Goal: Task Accomplishment & Management: Use online tool/utility

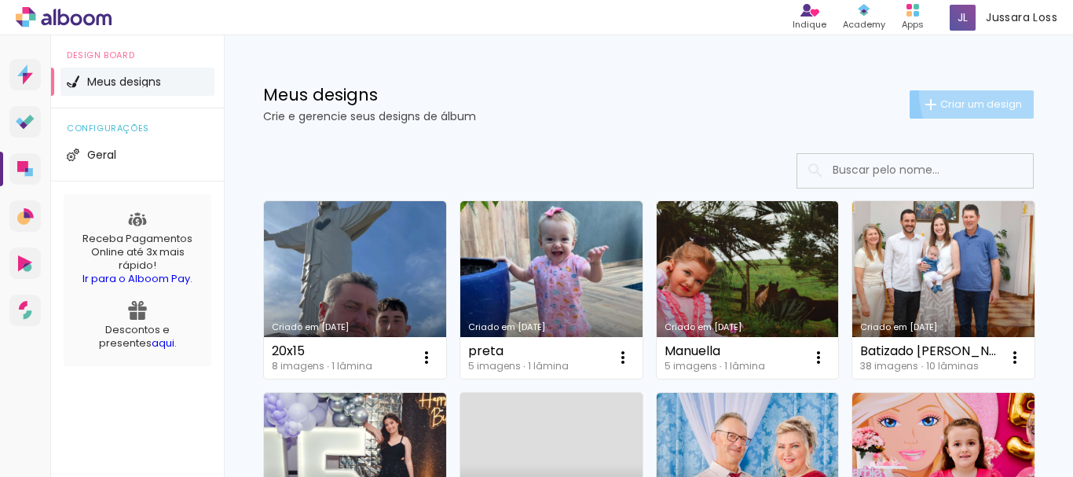
click at [988, 94] on paper-button "Criar um design" at bounding box center [972, 104] width 124 height 28
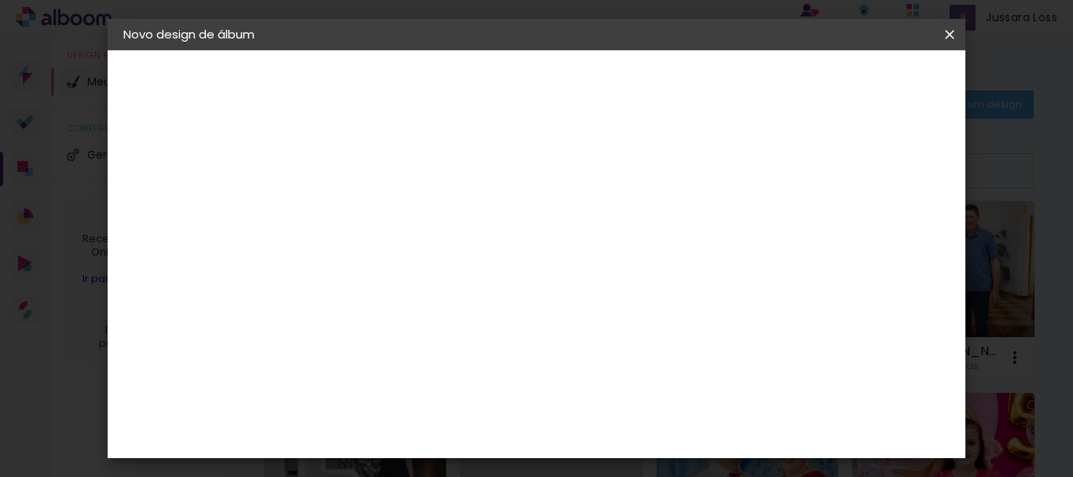
click at [386, 192] on paper-input-container "Título do álbum" at bounding box center [380, 212] width 11 height 40
type input "cris"
type paper-input "cris"
click at [0, 0] on slot "Avançar" at bounding box center [0, 0] width 0 height 0
click at [0, 0] on slot "Tamanho Livre" at bounding box center [0, 0] width 0 height 0
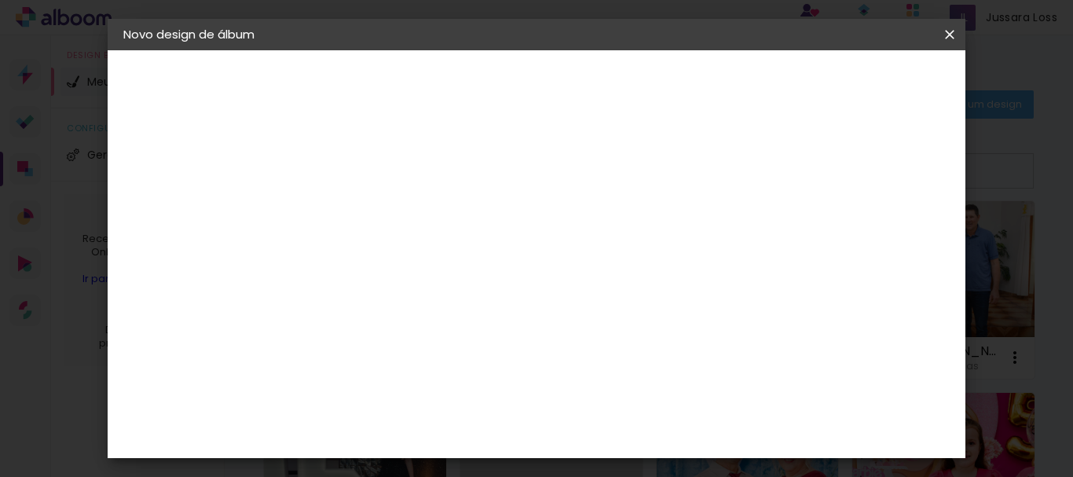
click at [487, 244] on input "[GEOGRAPHIC_DATA]" at bounding box center [414, 251] width 146 height 20
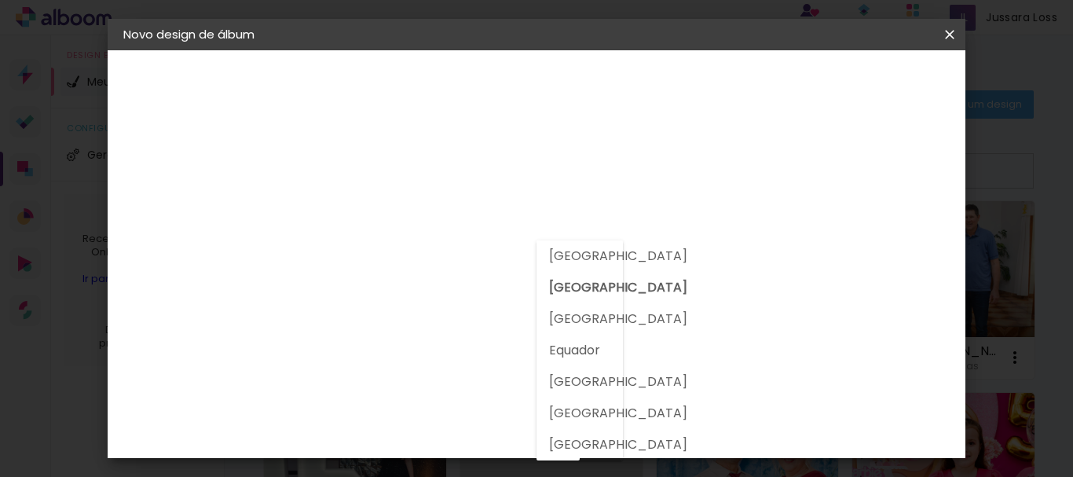
click at [369, 295] on input at bounding box center [420, 299] width 159 height 20
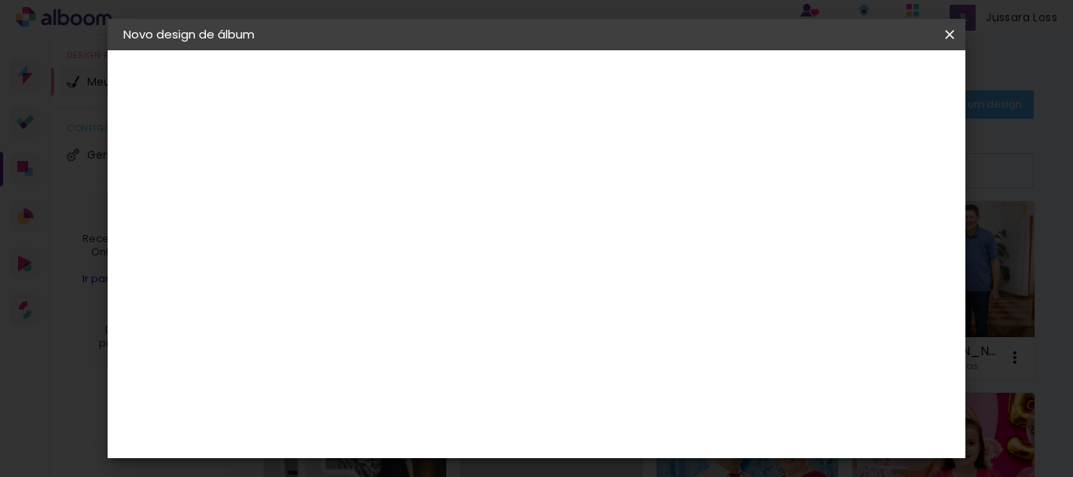
click at [369, 295] on input at bounding box center [420, 299] width 159 height 20
type input "grupo"
type paper-input "grupo"
click at [400, 359] on div "Grupo Foto Sul" at bounding box center [388, 365] width 39 height 38
click at [0, 0] on slot "Avançar" at bounding box center [0, 0] width 0 height 0
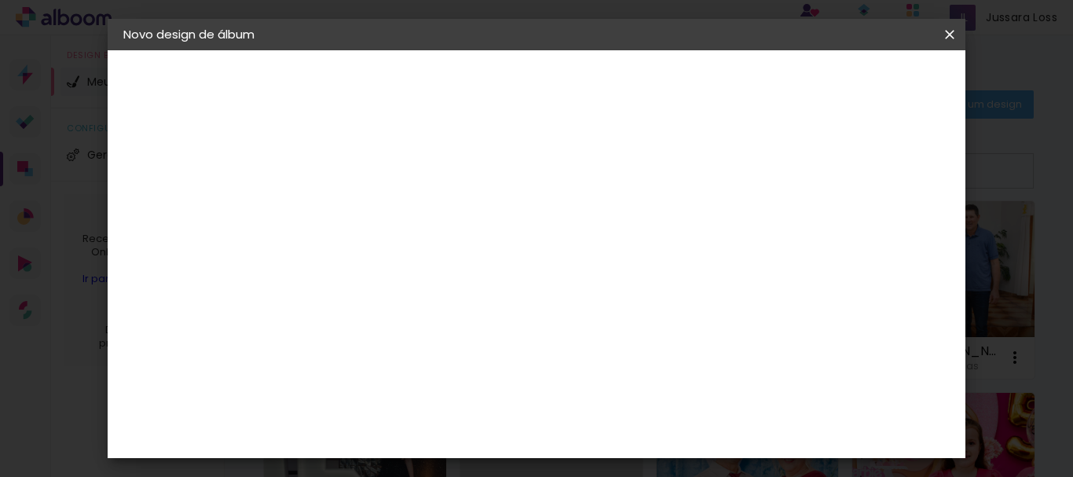
scroll to position [405, 0]
click at [636, 94] on paper-button "Avançar" at bounding box center [597, 83] width 77 height 27
click at [582, 78] on span "Iniciar design" at bounding box center [564, 89] width 36 height 22
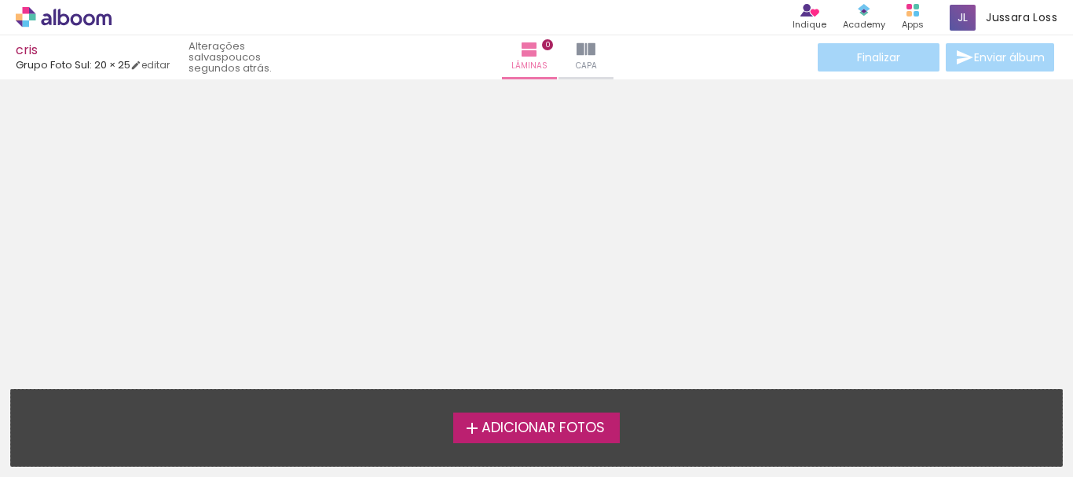
click at [491, 428] on span "Adicionar Fotos" at bounding box center [543, 428] width 123 height 14
click at [0, 0] on input "file" at bounding box center [0, 0] width 0 height 0
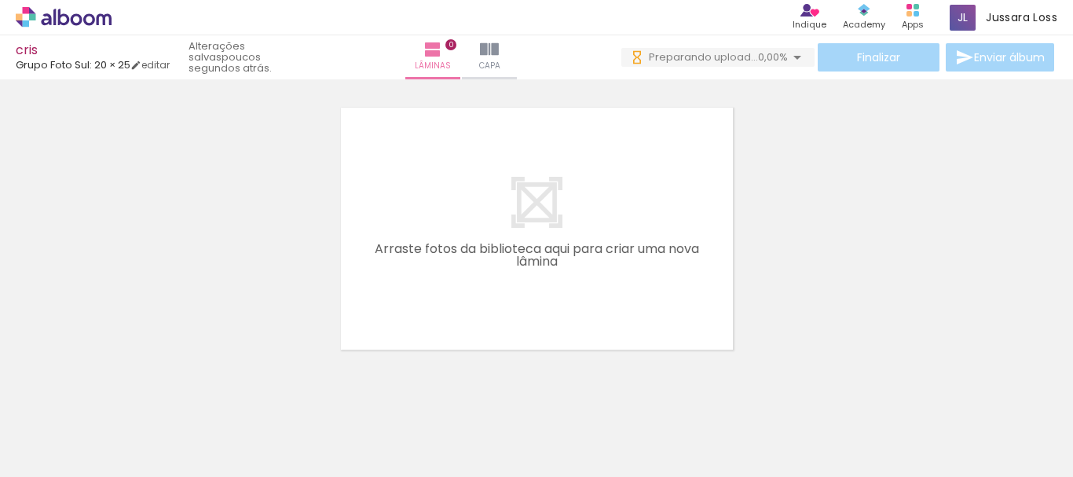
click at [155, 429] on div at bounding box center [158, 424] width 78 height 56
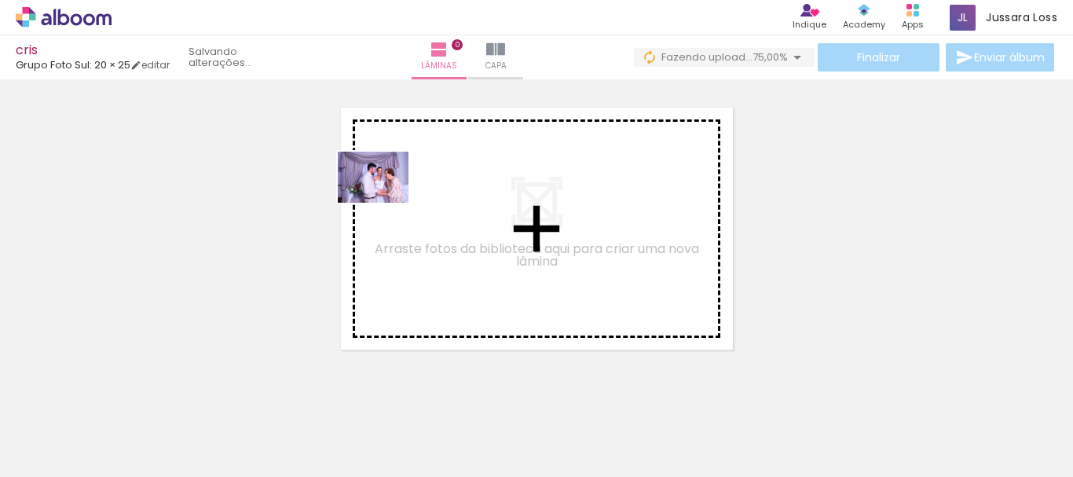
drag, startPoint x: 155, startPoint y: 429, endPoint x: 418, endPoint y: 192, distance: 354.4
click at [418, 192] on quentale-workspace at bounding box center [536, 238] width 1073 height 477
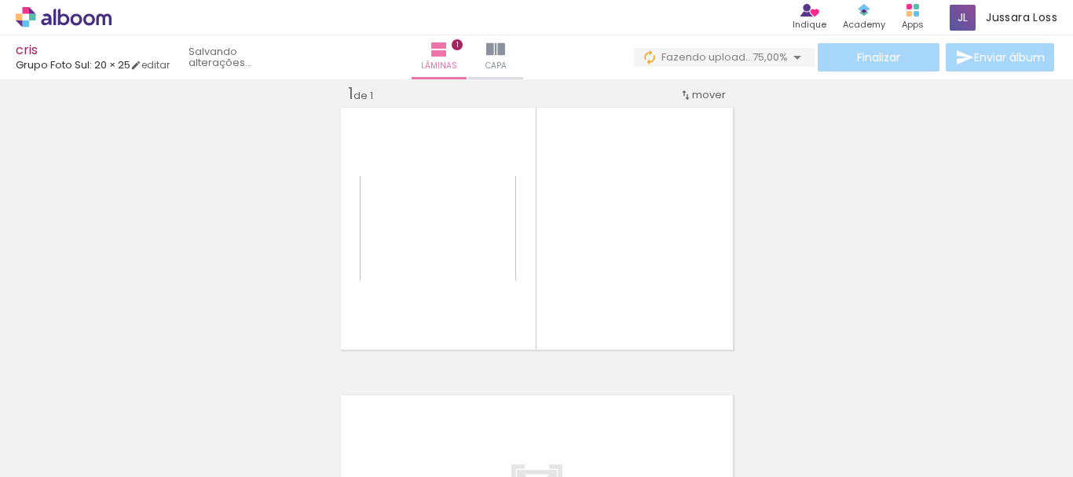
scroll to position [20, 0]
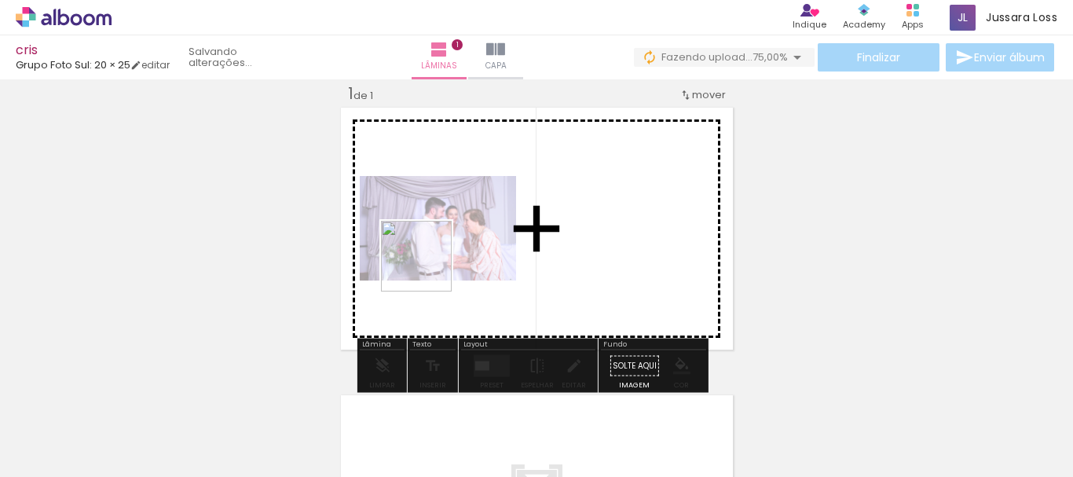
drag, startPoint x: 247, startPoint y: 439, endPoint x: 431, endPoint y: 267, distance: 251.8
click at [431, 267] on quentale-workspace at bounding box center [536, 238] width 1073 height 477
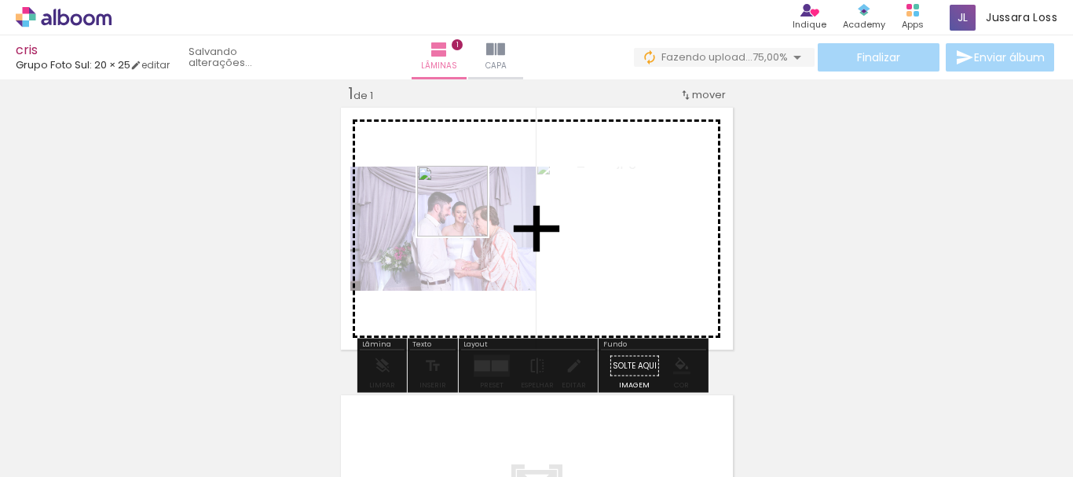
drag, startPoint x: 354, startPoint y: 424, endPoint x: 466, endPoint y: 211, distance: 240.1
click at [466, 211] on quentale-workspace at bounding box center [536, 238] width 1073 height 477
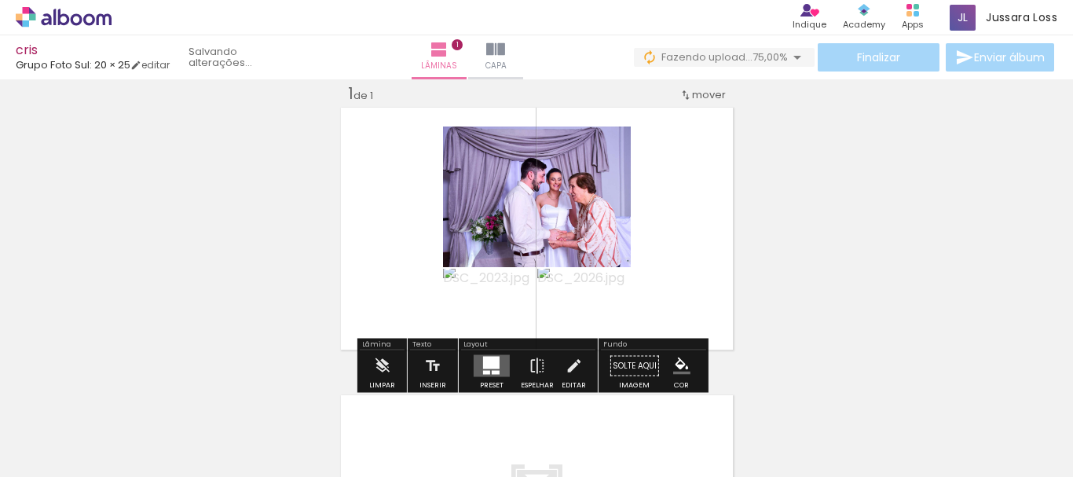
drag, startPoint x: 413, startPoint y: 428, endPoint x: 449, endPoint y: 195, distance: 236.3
click at [449, 195] on quentale-workspace at bounding box center [536, 238] width 1073 height 477
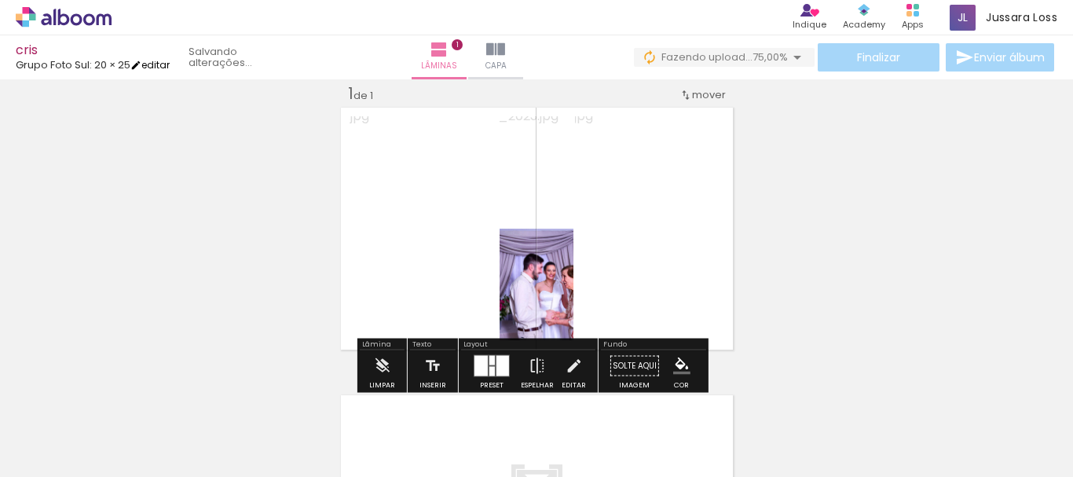
click at [160, 68] on link "editar" at bounding box center [149, 64] width 39 height 13
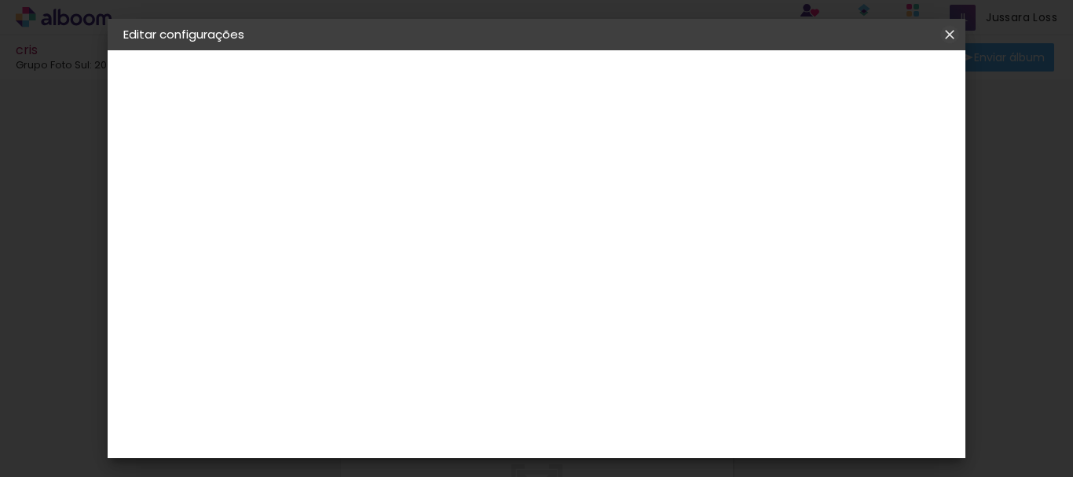
click at [955, 33] on iron-icon at bounding box center [950, 35] width 19 height 16
click at [952, 27] on iron-icon at bounding box center [950, 35] width 19 height 16
click at [959, 28] on iron-icon at bounding box center [950, 35] width 19 height 16
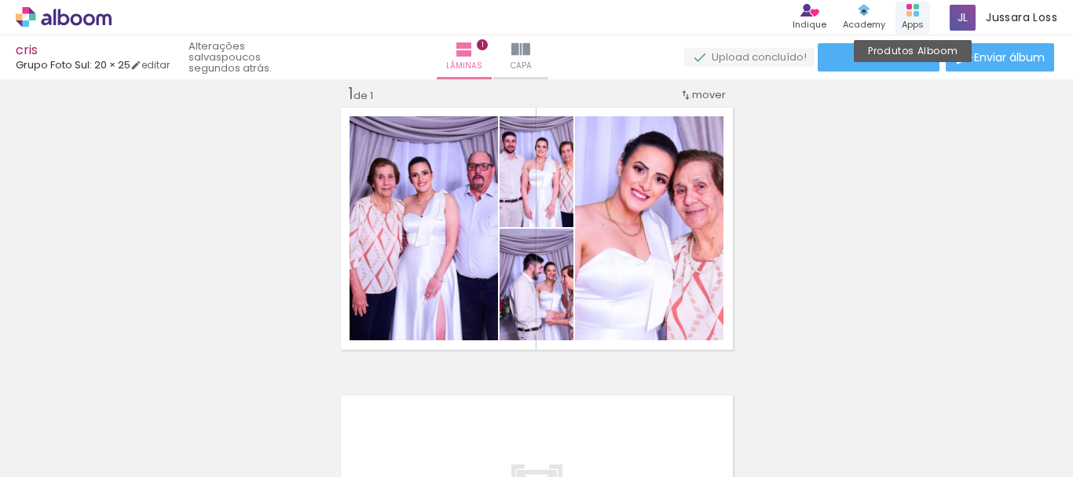
click at [917, 18] on div "Apps" at bounding box center [913, 24] width 22 height 13
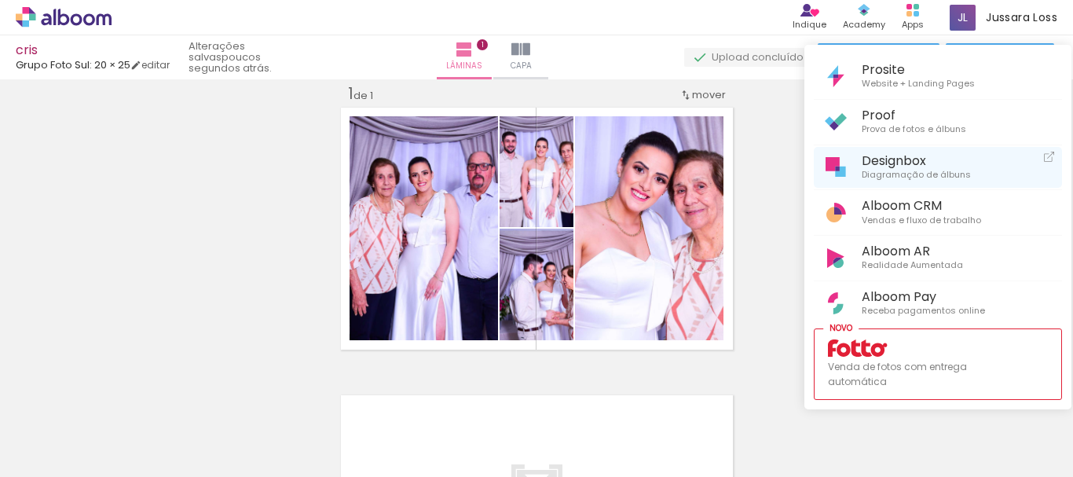
click at [872, 153] on span "Designbox" at bounding box center [916, 160] width 109 height 15
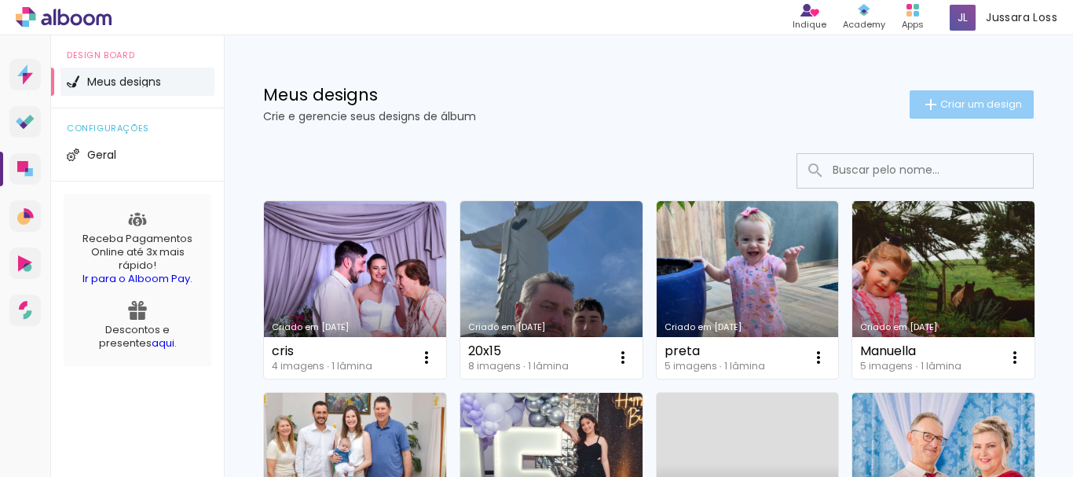
click at [952, 90] on paper-button "Criar um design" at bounding box center [972, 104] width 124 height 28
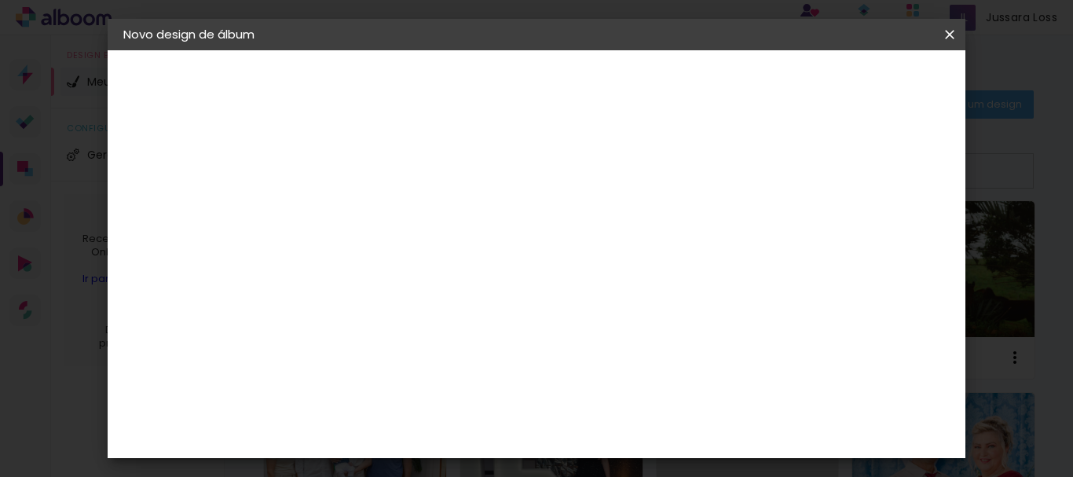
click at [380, 205] on input at bounding box center [380, 211] width 0 height 24
type input "cris"
type paper-input "cris"
click at [541, 72] on paper-button "Avançar" at bounding box center [502, 83] width 77 height 27
click at [0, 0] on slot "Tamanho Livre" at bounding box center [0, 0] width 0 height 0
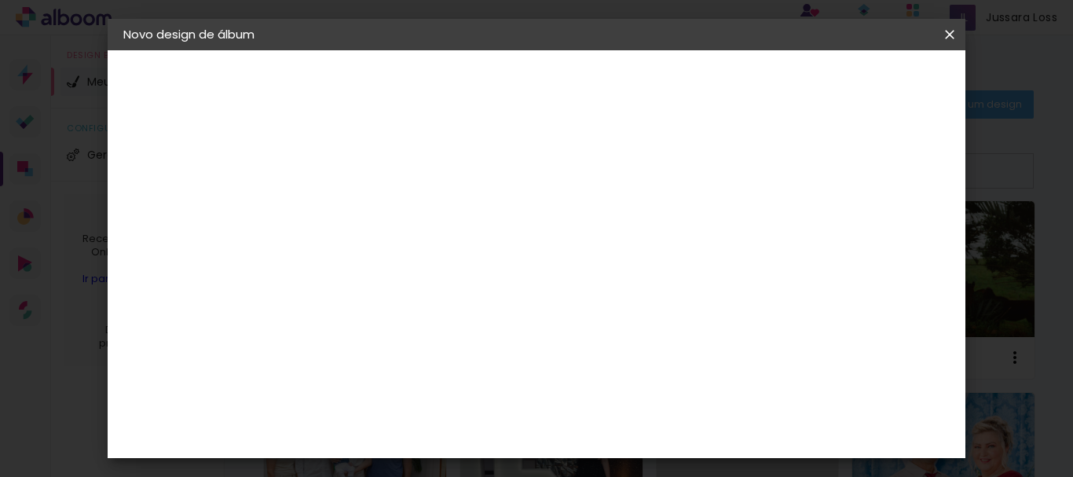
click at [0, 0] on slot "Avançar" at bounding box center [0, 0] width 0 height 0
click at [501, 153] on span "30" at bounding box center [510, 150] width 26 height 24
click at [344, 310] on input "30" at bounding box center [330, 310] width 41 height 24
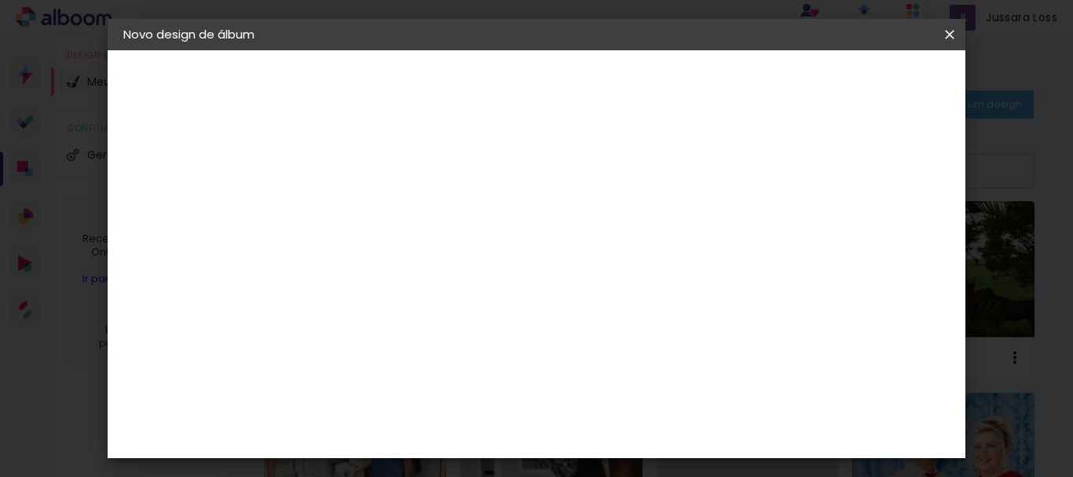
scroll to position [25, 0]
type input "20"
type paper-input "20"
click at [526, 318] on span "cm" at bounding box center [532, 317] width 19 height 24
drag, startPoint x: 502, startPoint y: 314, endPoint x: 547, endPoint y: 316, distance: 44.8
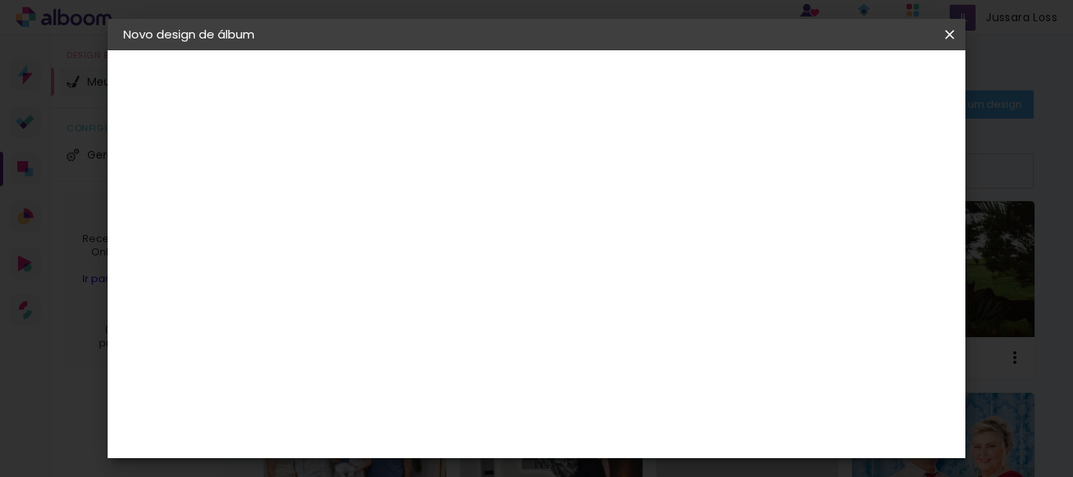
click at [547, 316] on div "30 cm" at bounding box center [519, 316] width 227 height 39
click at [618, 428] on input "60" at bounding box center [623, 430] width 41 height 24
drag, startPoint x: 618, startPoint y: 428, endPoint x: 688, endPoint y: 425, distance: 69.2
click at [688, 425] on div "cm" at bounding box center [632, 430] width 453 height 55
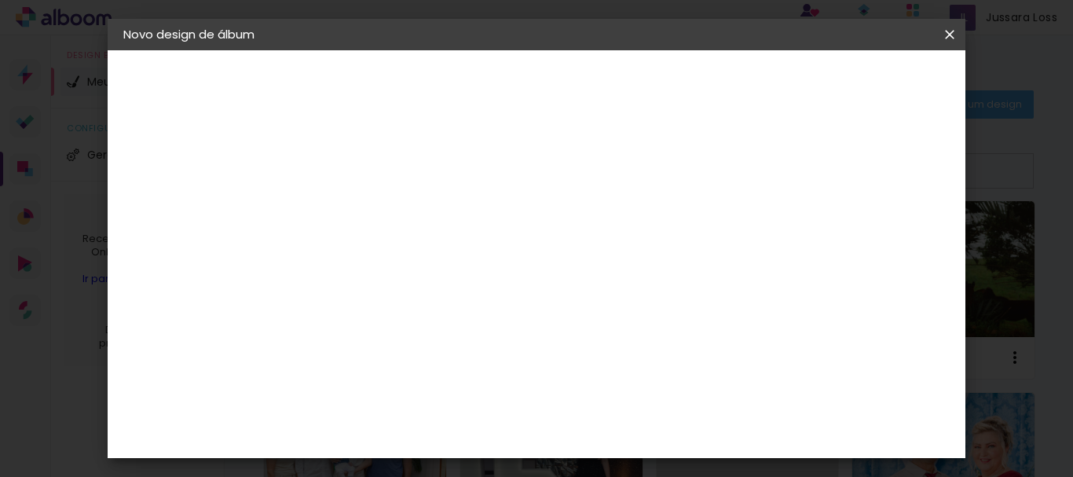
scroll to position [284, 0]
type input "25"
type paper-input "25"
click at [672, 89] on span "Iniciar design" at bounding box center [654, 89] width 36 height 22
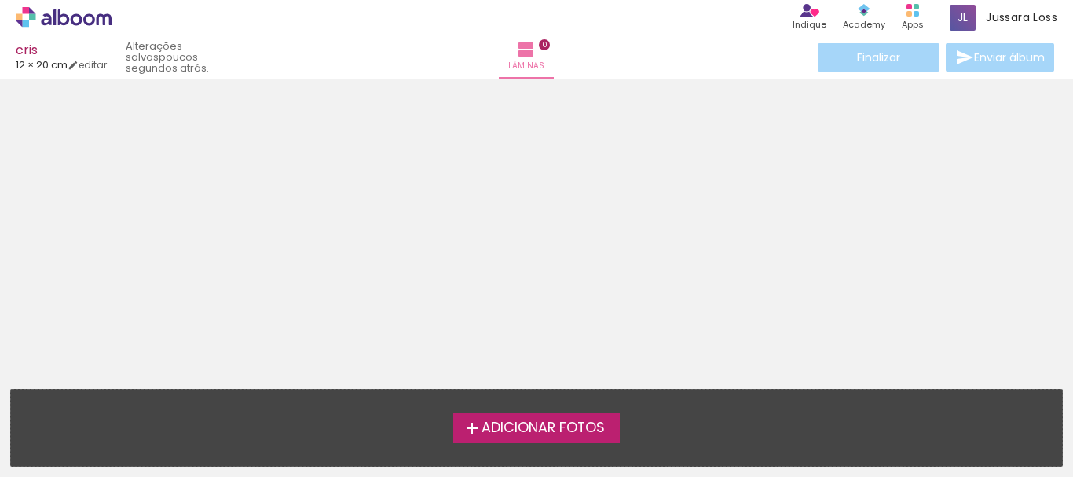
click at [544, 422] on span "Adicionar Fotos" at bounding box center [543, 428] width 123 height 14
click at [0, 0] on input "file" at bounding box center [0, 0] width 0 height 0
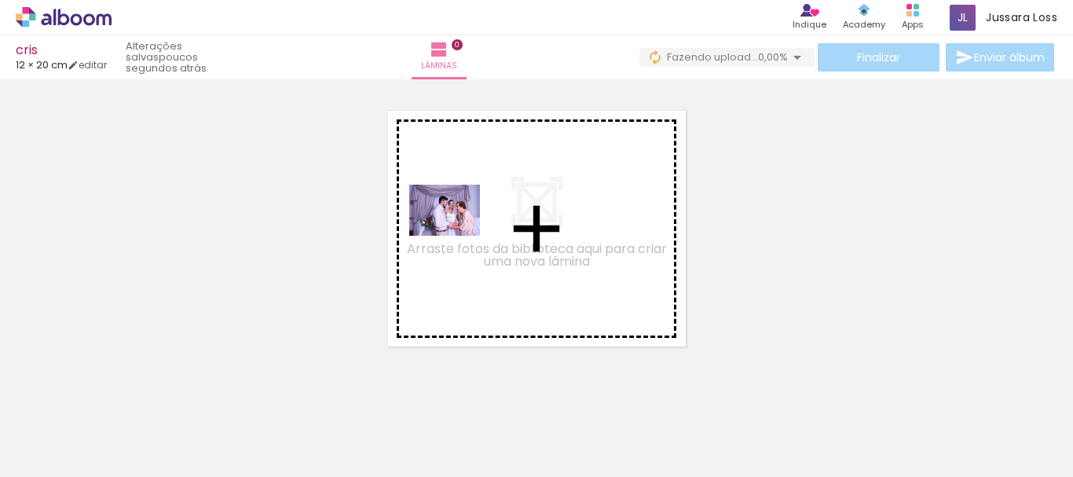
drag, startPoint x: 169, startPoint y: 439, endPoint x: 468, endPoint y: 229, distance: 365.6
click at [468, 229] on quentale-workspace at bounding box center [536, 238] width 1073 height 477
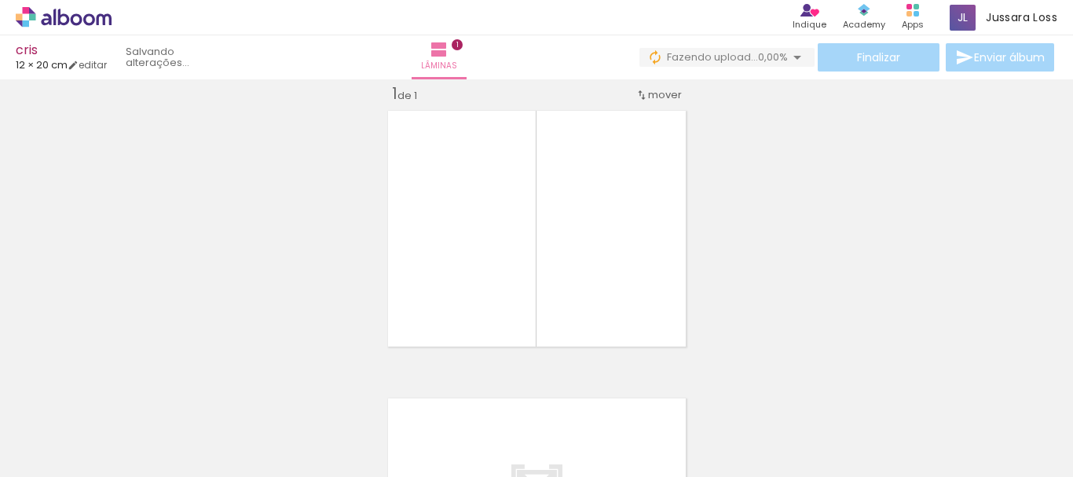
scroll to position [20, 0]
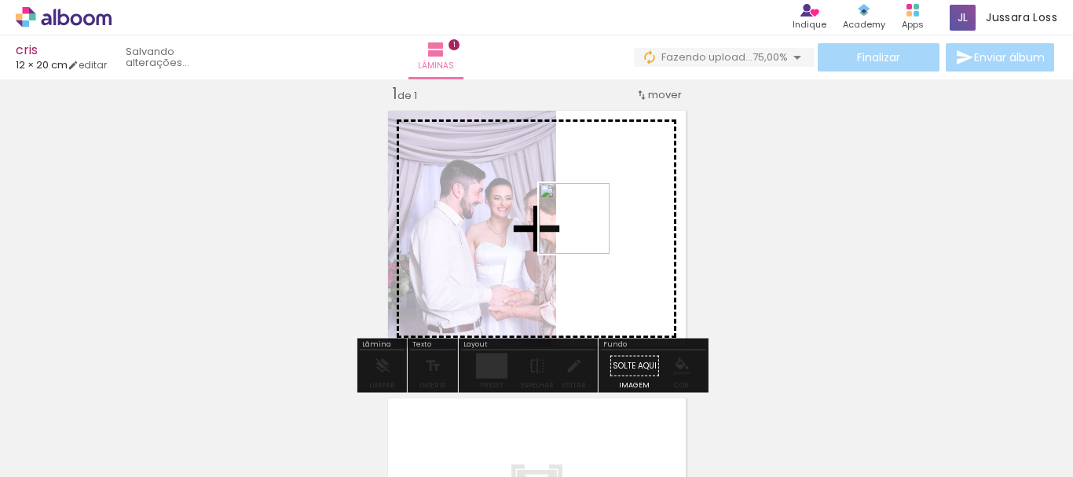
drag, startPoint x: 254, startPoint y: 435, endPoint x: 586, endPoint y: 230, distance: 390.5
click at [586, 230] on quentale-workspace at bounding box center [536, 238] width 1073 height 477
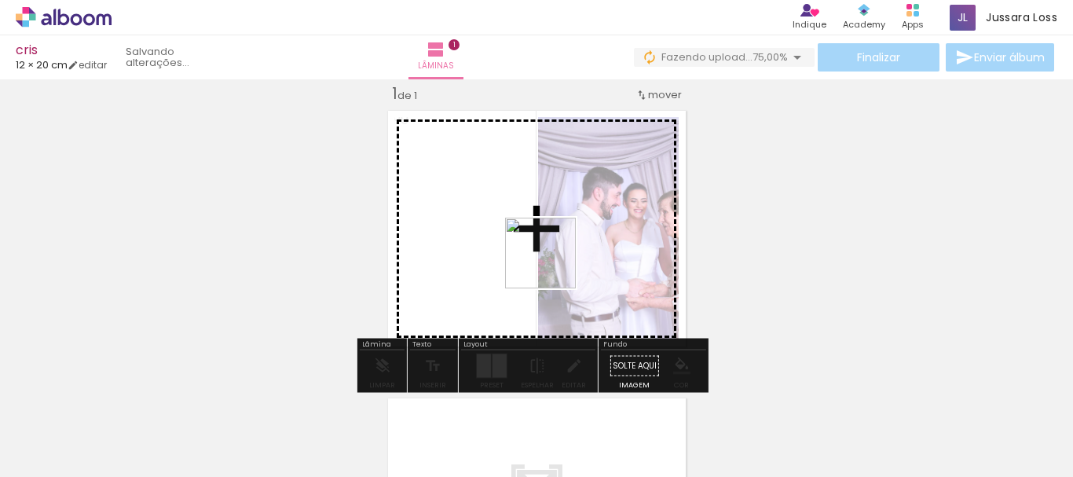
drag, startPoint x: 420, startPoint y: 433, endPoint x: 554, endPoint y: 265, distance: 215.2
click at [554, 265] on quentale-workspace at bounding box center [536, 238] width 1073 height 477
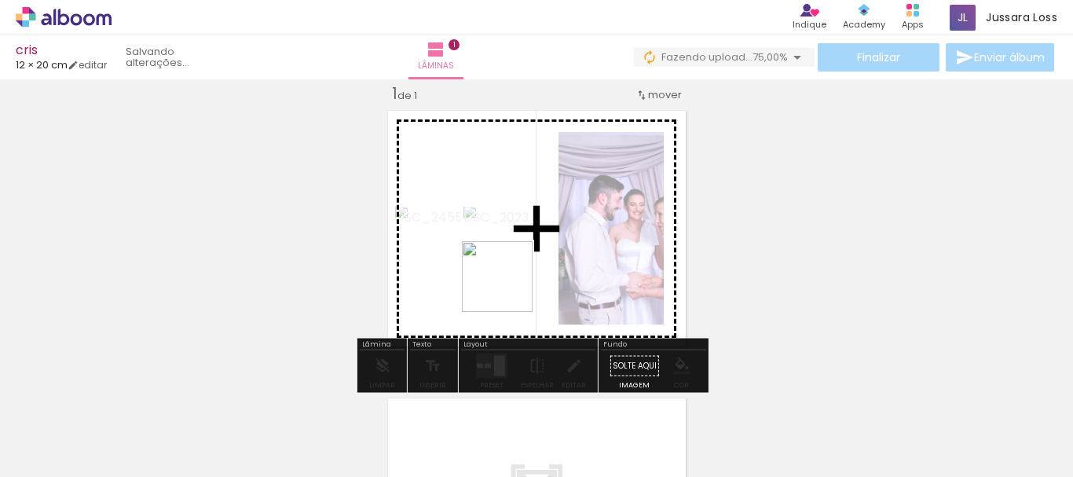
drag, startPoint x: 358, startPoint y: 438, endPoint x: 545, endPoint y: 266, distance: 253.5
click at [545, 266] on quentale-workspace at bounding box center [536, 238] width 1073 height 477
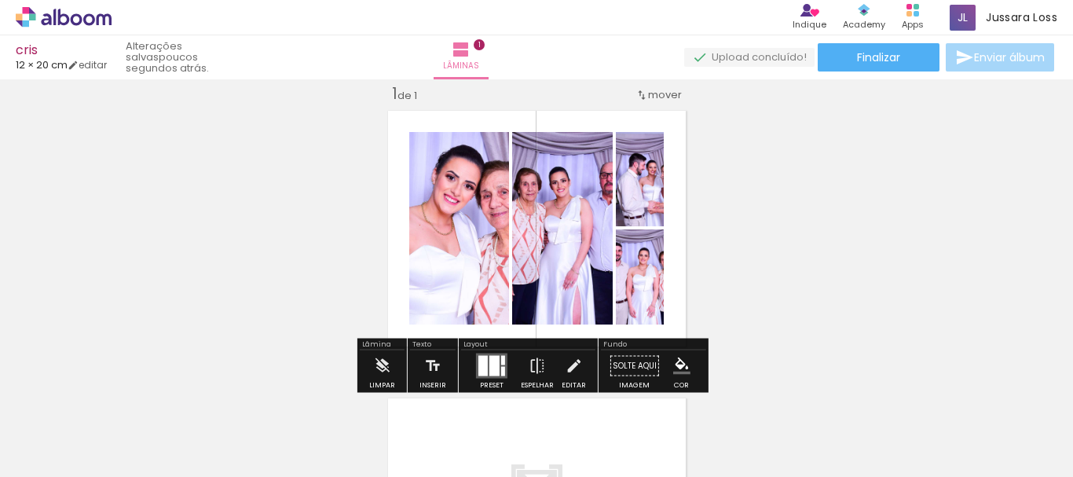
click at [481, 371] on div at bounding box center [483, 366] width 9 height 20
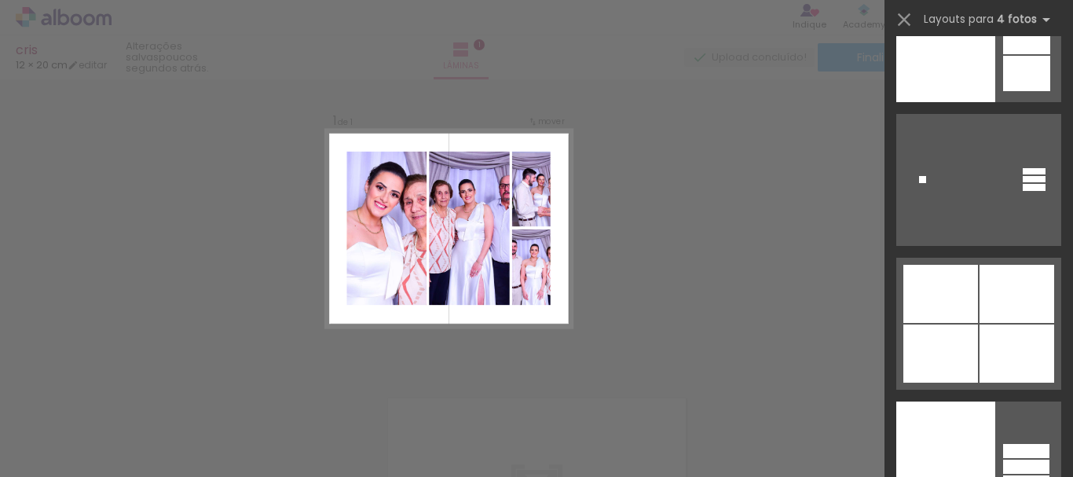
scroll to position [53192, 0]
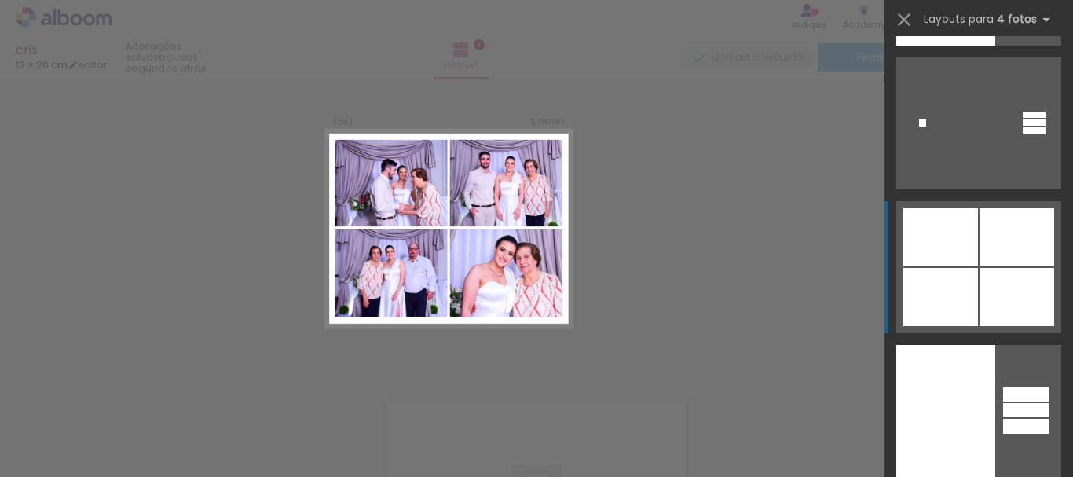
click at [969, 303] on div at bounding box center [941, 297] width 75 height 58
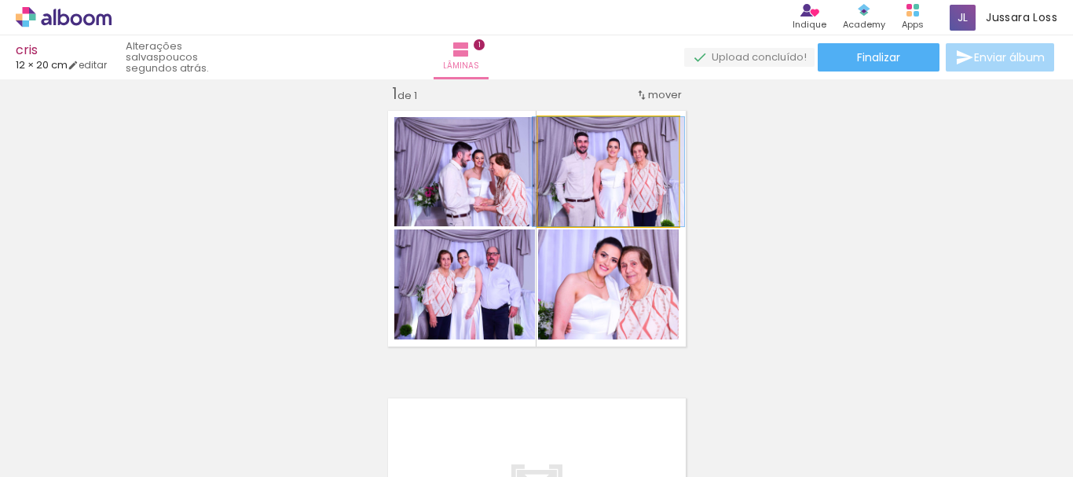
click at [592, 198] on quentale-photo at bounding box center [608, 171] width 141 height 109
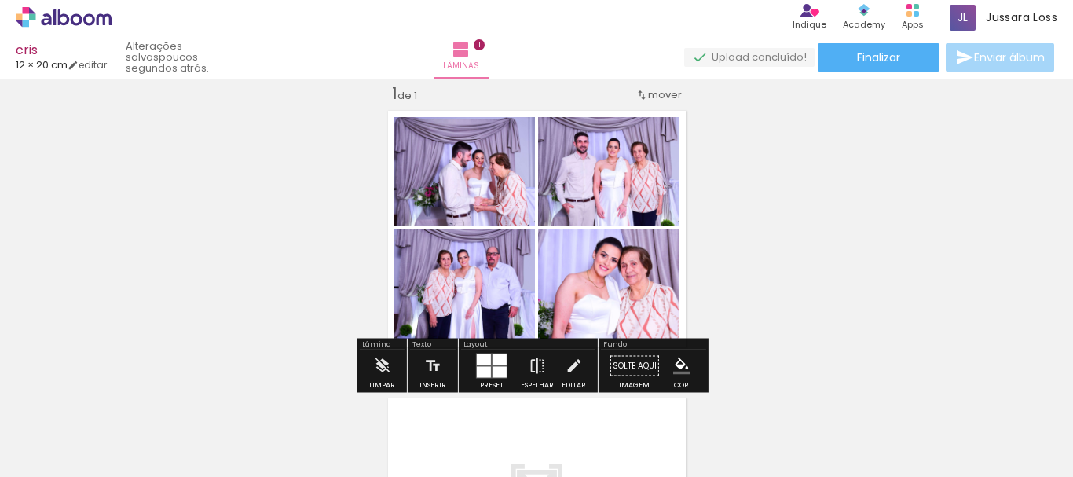
click at [592, 198] on quentale-photo at bounding box center [608, 171] width 141 height 109
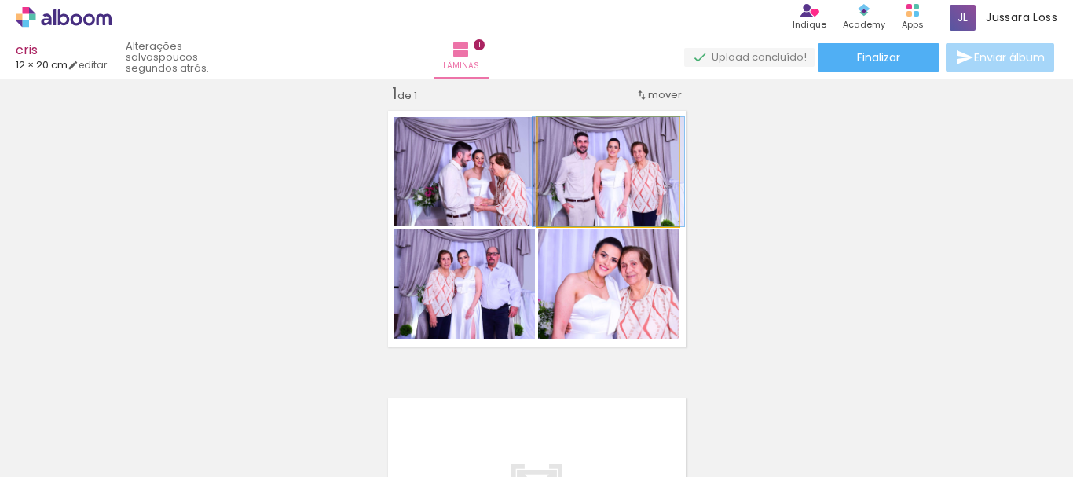
click at [592, 198] on quentale-photo at bounding box center [608, 171] width 141 height 109
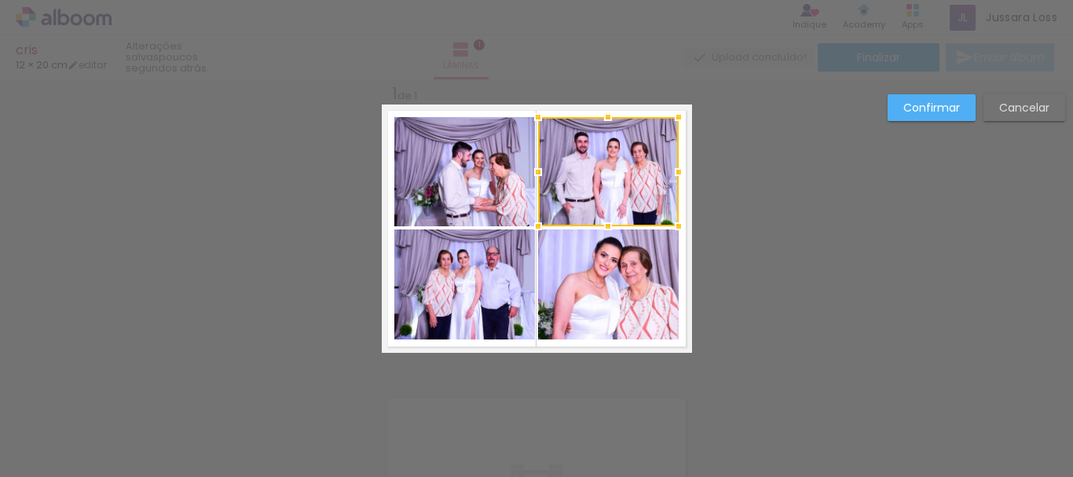
click at [592, 198] on div at bounding box center [608, 171] width 141 height 109
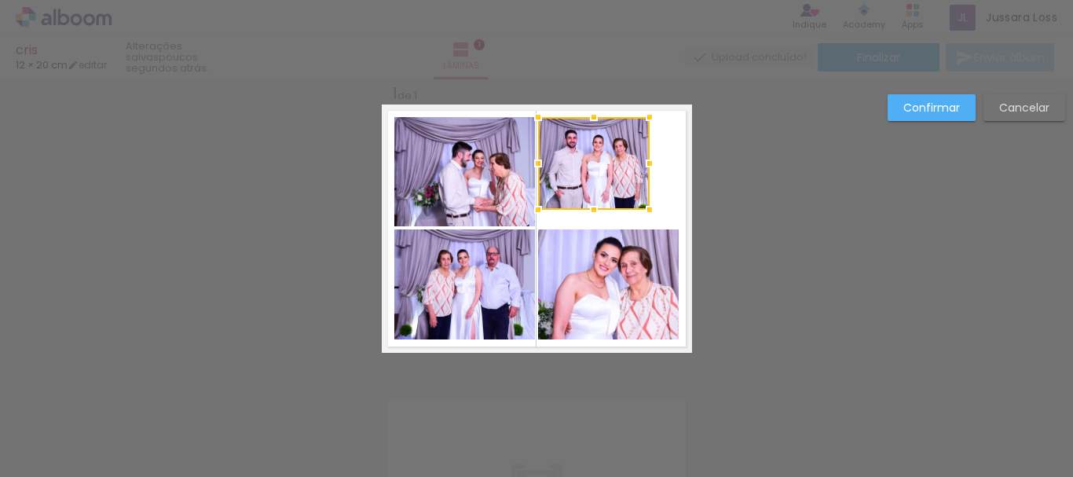
drag, startPoint x: 673, startPoint y: 226, endPoint x: 644, endPoint y: 210, distance: 33.4
click at [644, 210] on div at bounding box center [649, 209] width 31 height 31
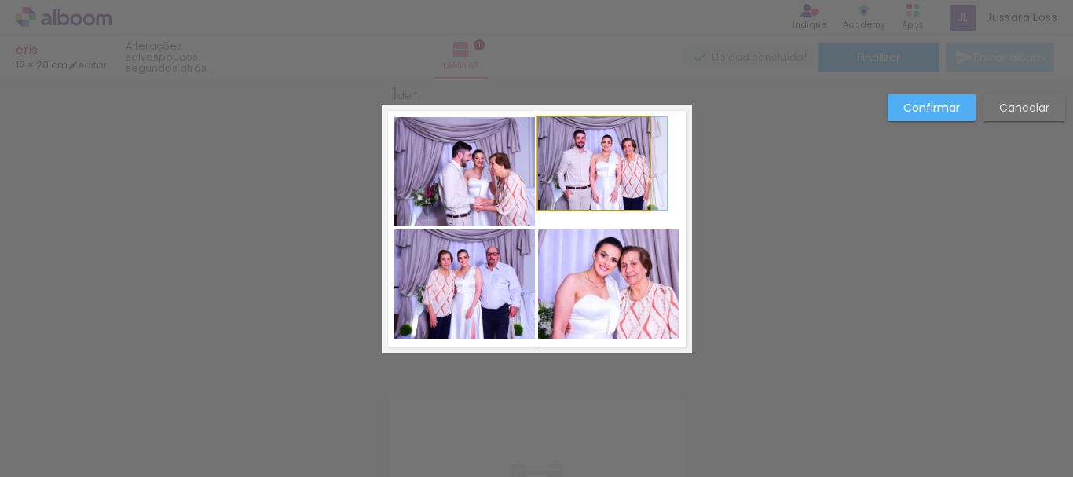
drag, startPoint x: 609, startPoint y: 184, endPoint x: 634, endPoint y: 194, distance: 27.1
drag, startPoint x: 634, startPoint y: 194, endPoint x: 650, endPoint y: 203, distance: 17.9
click at [651, 203] on div at bounding box center [666, 209] width 31 height 31
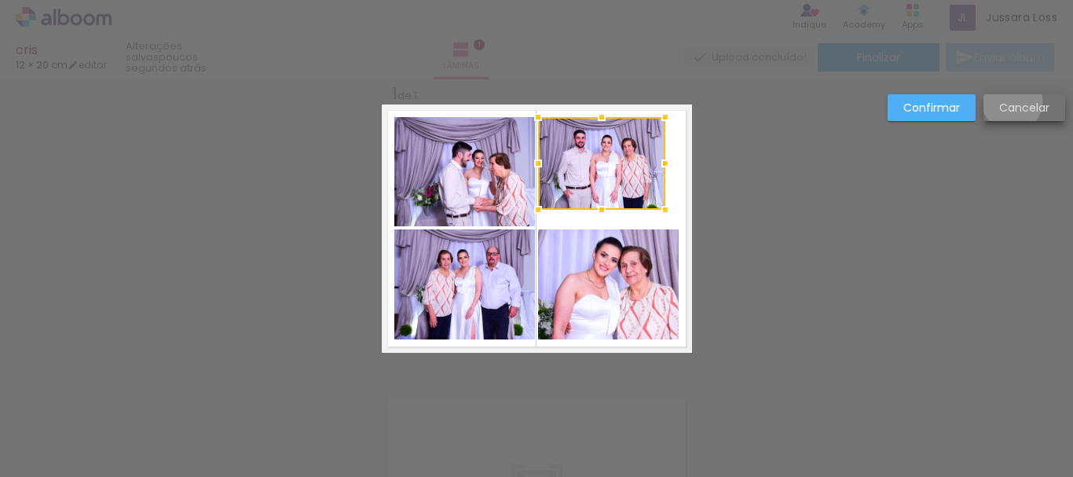
click at [0, 0] on slot "Cancelar" at bounding box center [0, 0] width 0 height 0
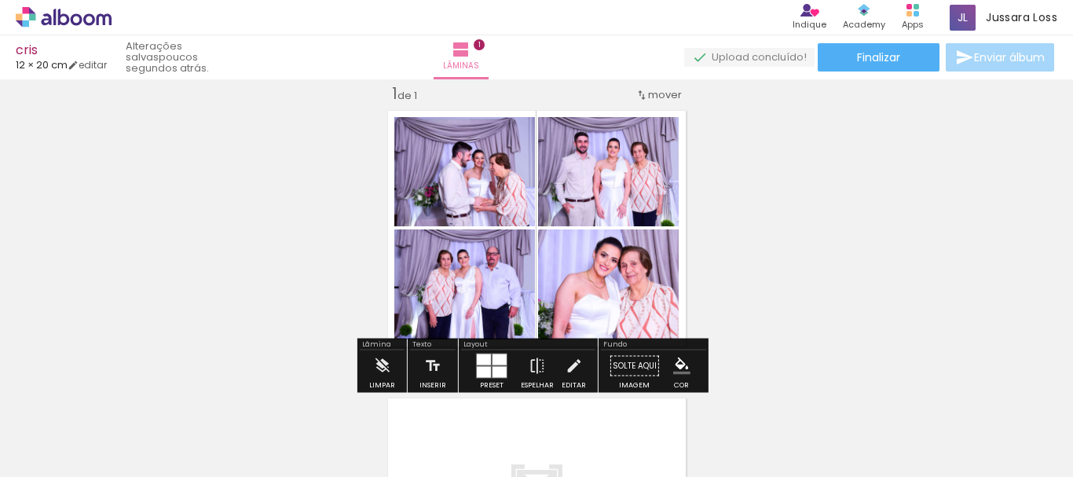
click at [816, 269] on div "Inserir lâmina 1 de 1" at bounding box center [536, 352] width 1073 height 576
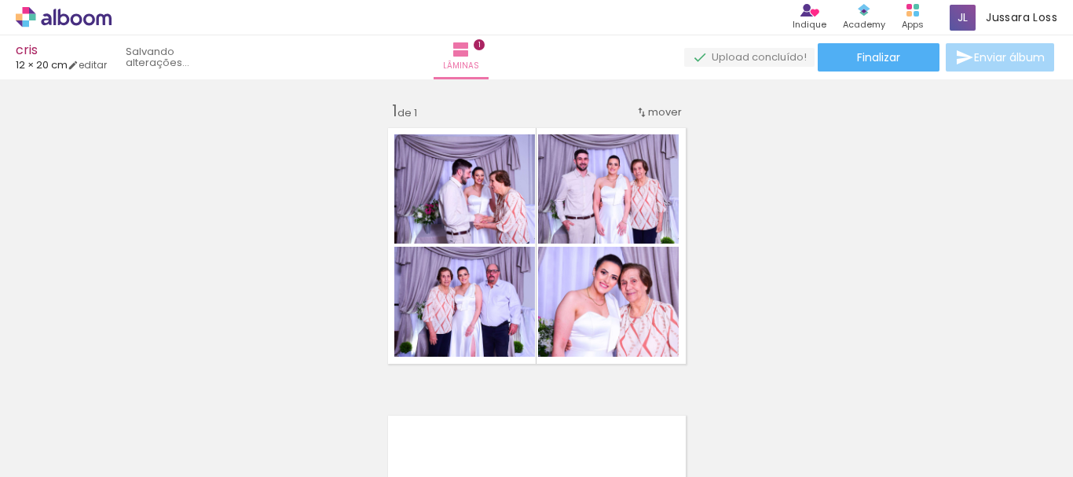
scroll to position [5, 0]
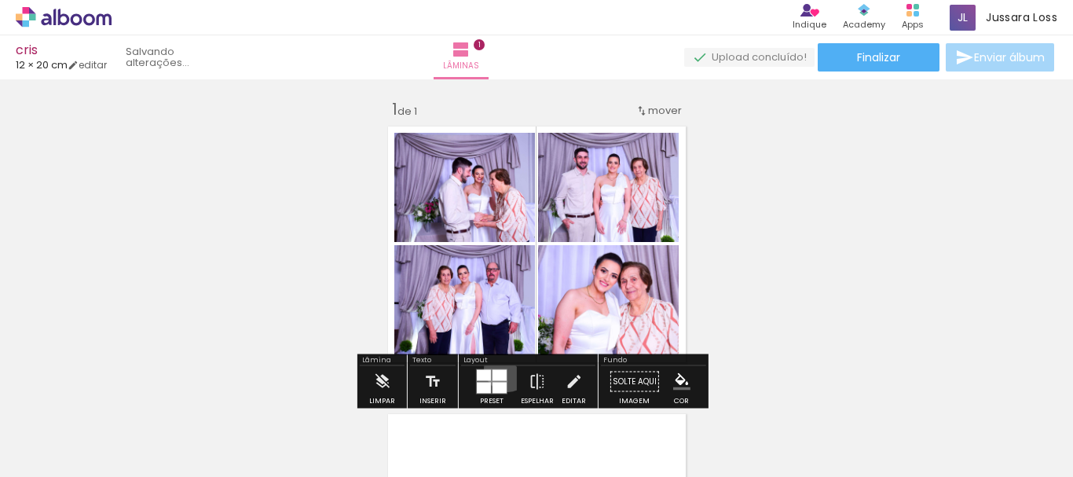
click at [504, 368] on div at bounding box center [492, 381] width 42 height 31
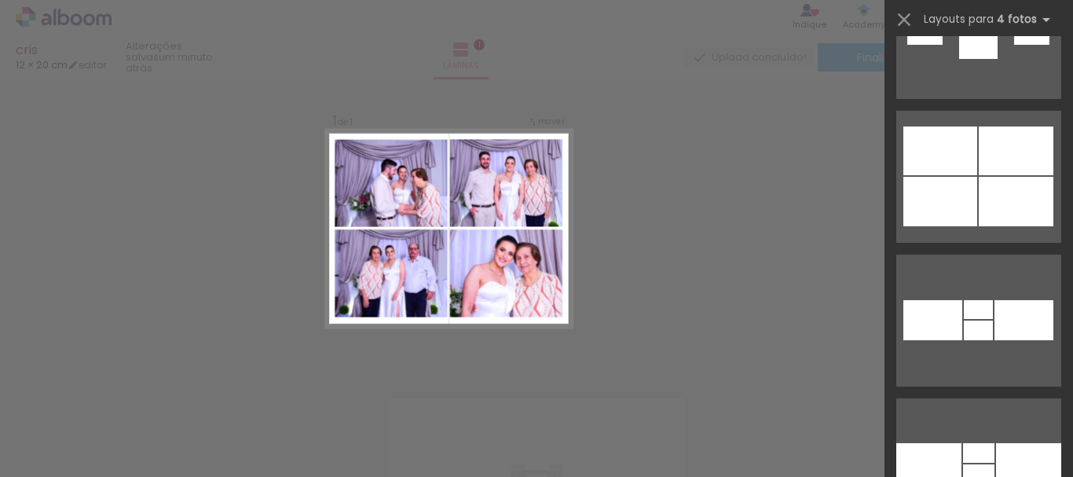
scroll to position [4798, 0]
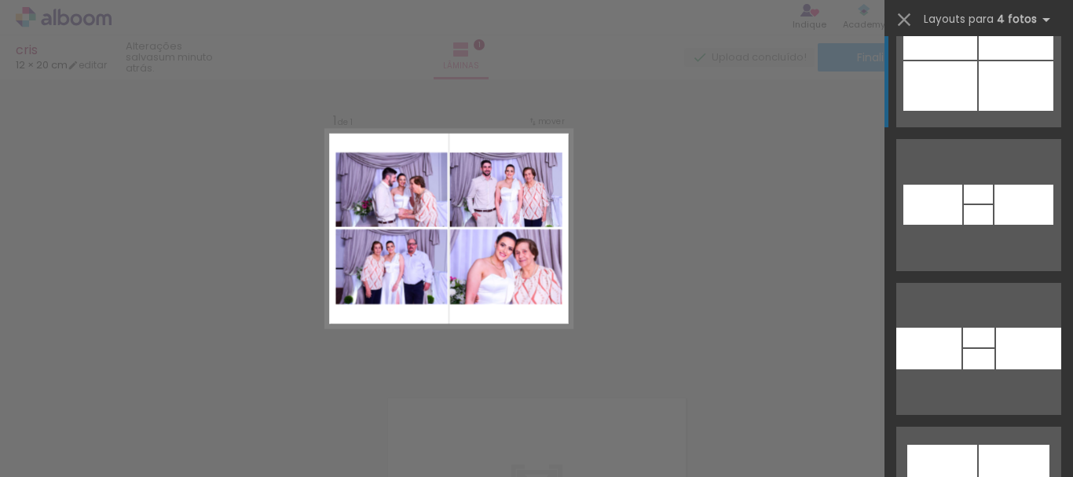
click at [996, 94] on div at bounding box center [1016, 86] width 75 height 50
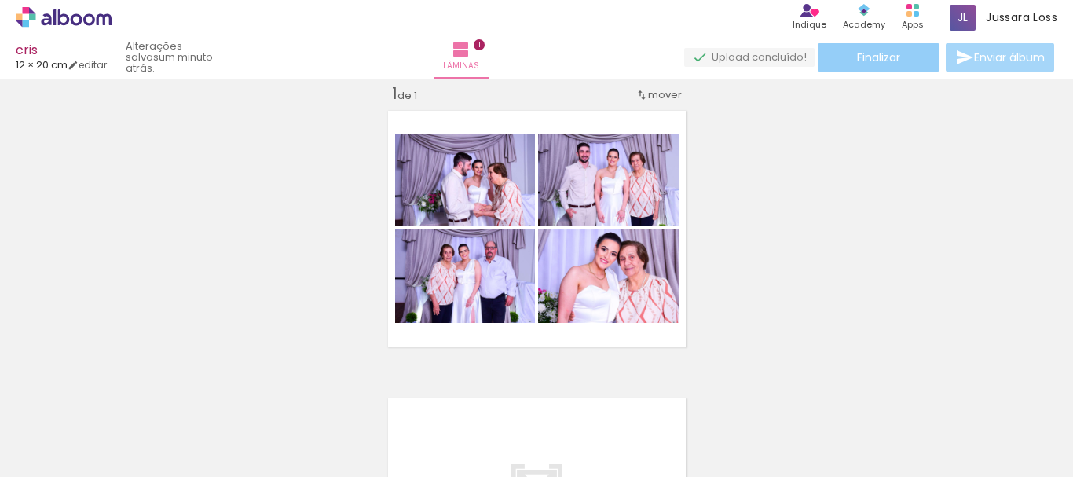
click at [911, 50] on paper-button "Finalizar" at bounding box center [879, 57] width 122 height 28
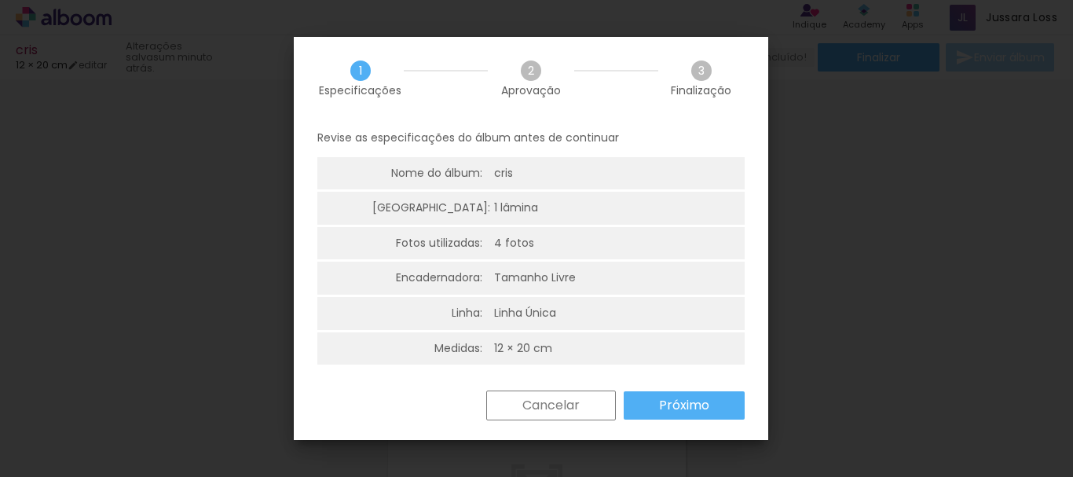
click at [0, 0] on slot "Próximo" at bounding box center [0, 0] width 0 height 0
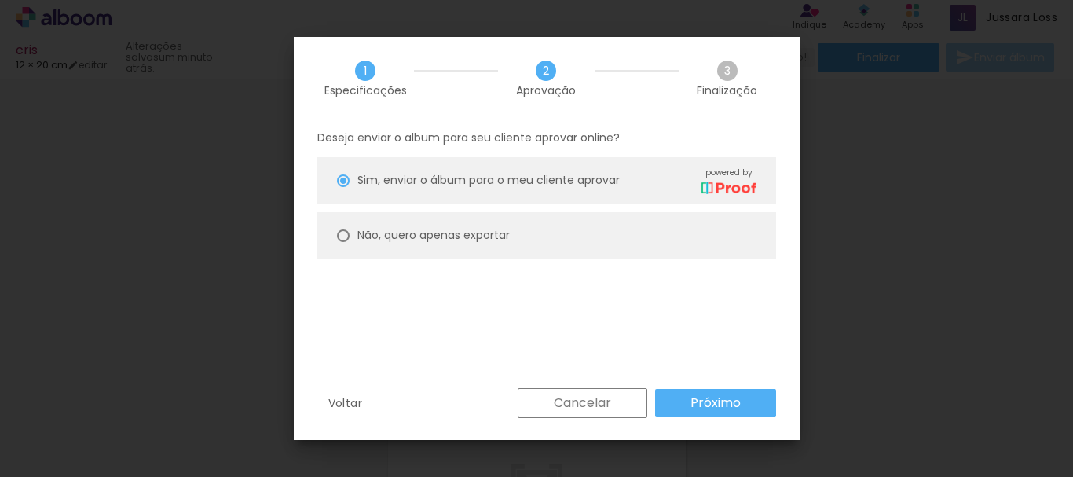
click at [538, 228] on paper-radio-button "Não, quero apenas exportar" at bounding box center [546, 235] width 459 height 47
type paper-radio-button "on"
click at [0, 0] on slot "Próximo" at bounding box center [0, 0] width 0 height 0
type input "Alta, 300 DPI"
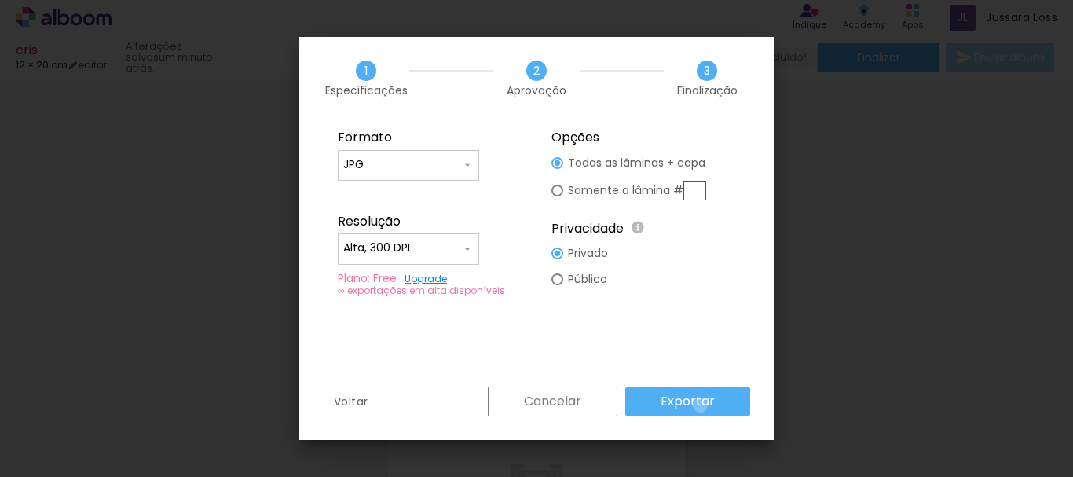
click at [0, 0] on slot "Exportar" at bounding box center [0, 0] width 0 height 0
